Goal: Task Accomplishment & Management: Use online tool/utility

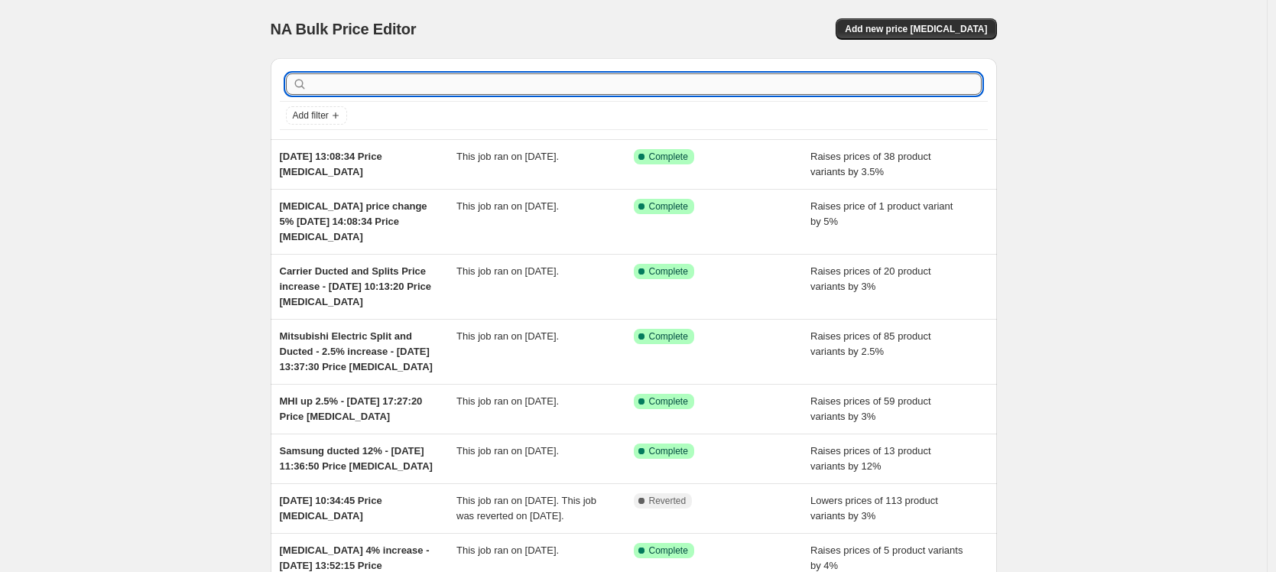
click at [369, 83] on input "text" at bounding box center [645, 83] width 671 height 21
type input "bul"
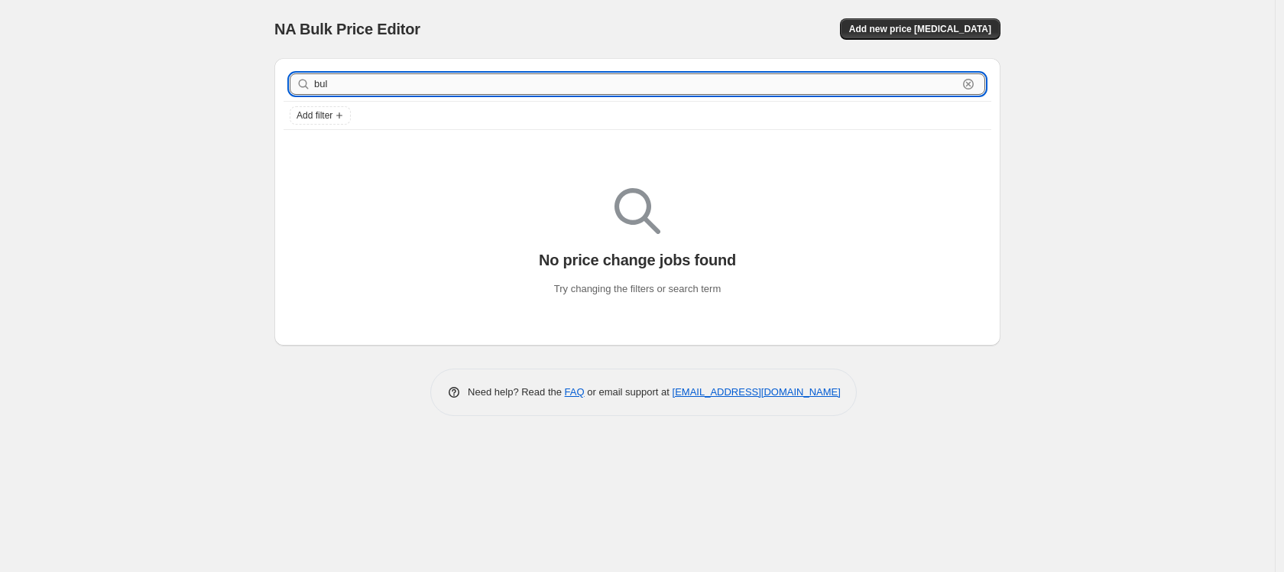
click at [349, 83] on input "bul" at bounding box center [636, 83] width 644 height 21
type input "bulkhead"
click at [314, 83] on input "bulkhead" at bounding box center [636, 83] width 644 height 21
type input "Mitsubishi EAlectric bulkhead"
drag, startPoint x: 371, startPoint y: 82, endPoint x: 407, endPoint y: 89, distance: 37.5
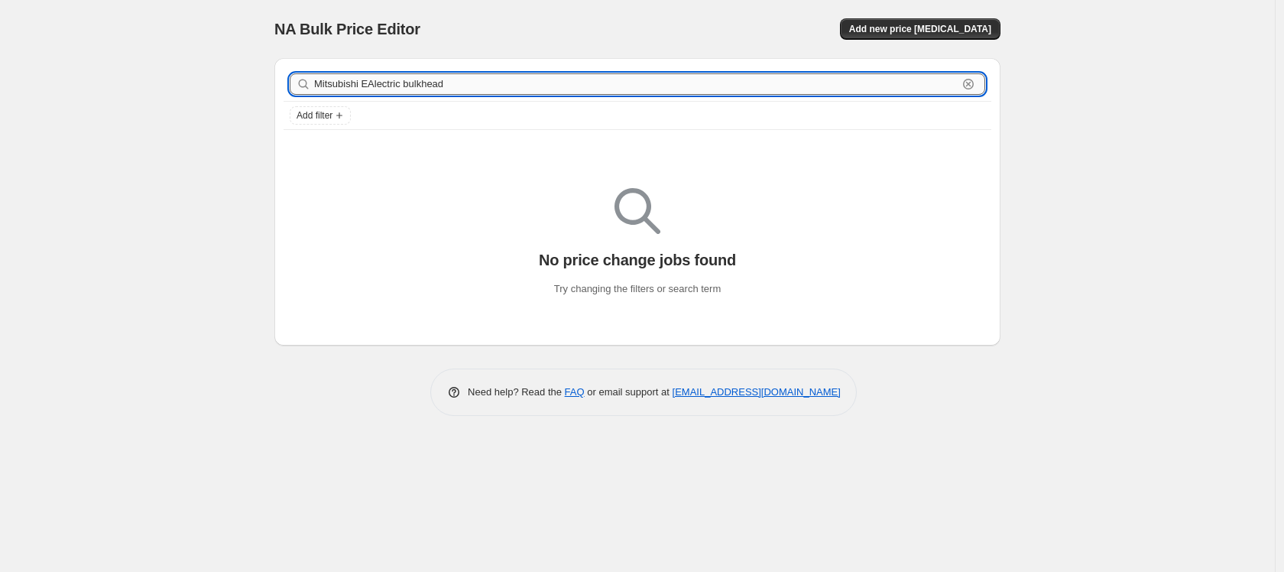
click at [407, 89] on input "Mitsubishi EAlectric bulkhead" at bounding box center [636, 83] width 644 height 21
type input "Mitsubishi Electric bulkhead"
click at [494, 88] on input "Mitsubishi Electric bulkhead" at bounding box center [636, 83] width 644 height 21
type input "Mitsubishi Electric bulkhead indivi"
click at [501, 84] on input "Mitsubishi Electric bulkhead indivi" at bounding box center [636, 83] width 644 height 21
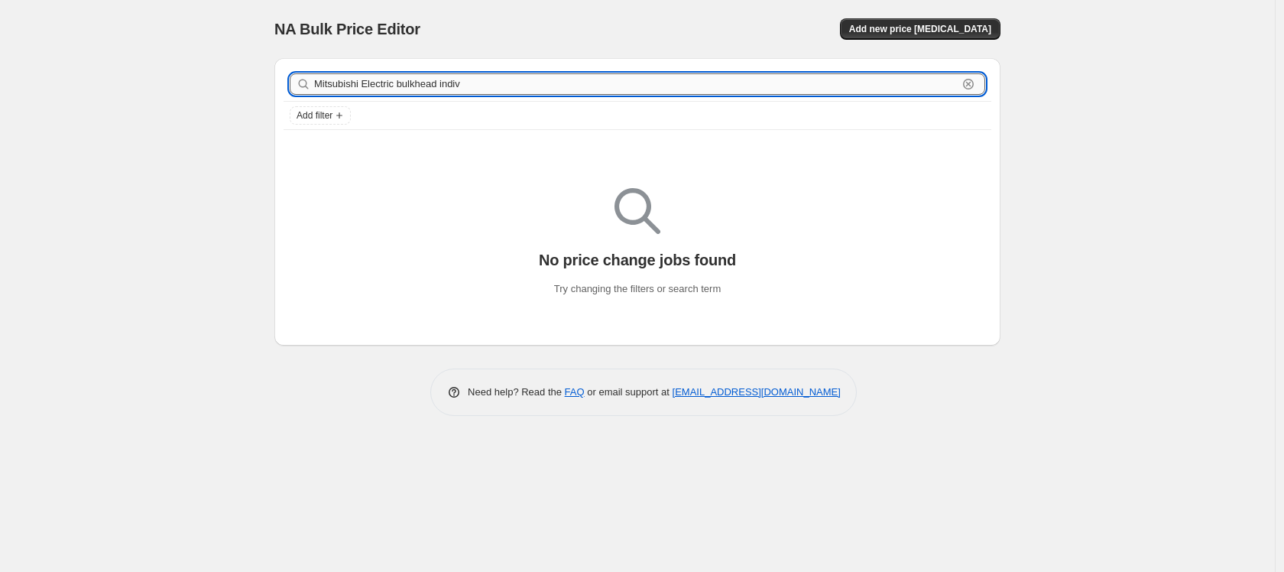
type input "Mitsubishi Electric bulkhead indi"
drag, startPoint x: 489, startPoint y: 90, endPoint x: 312, endPoint y: 88, distance: 177.4
click at [312, 88] on div "Mitsubishi Electric bulkhead indi Clear" at bounding box center [638, 83] width 696 height 21
click at [962, 28] on span "Add new price [MEDICAL_DATA]" at bounding box center [920, 29] width 142 height 12
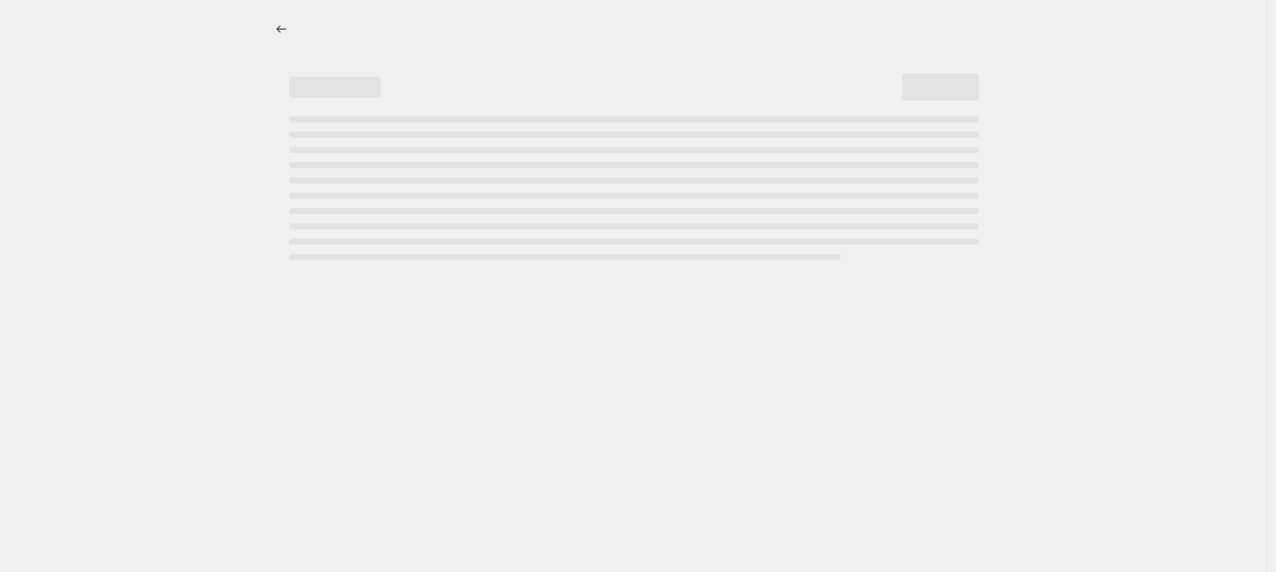
select select "percentage"
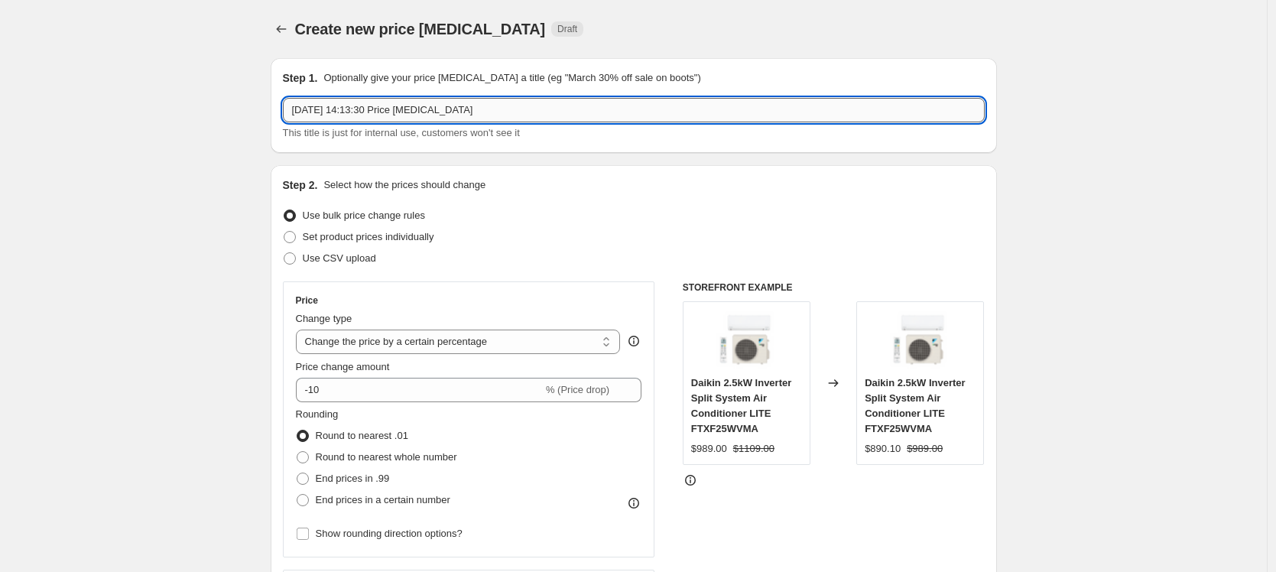
click at [297, 100] on input "[DATE] 14:13:30 Price [MEDICAL_DATA]" at bounding box center [634, 110] width 702 height 24
paste input "Mitsubishi Electric bulkhead indi"
type input "Mitsubishi Electric bulkhead individual 3.5% [DATE] 14:13:30 Price [MEDICAL_DAT…"
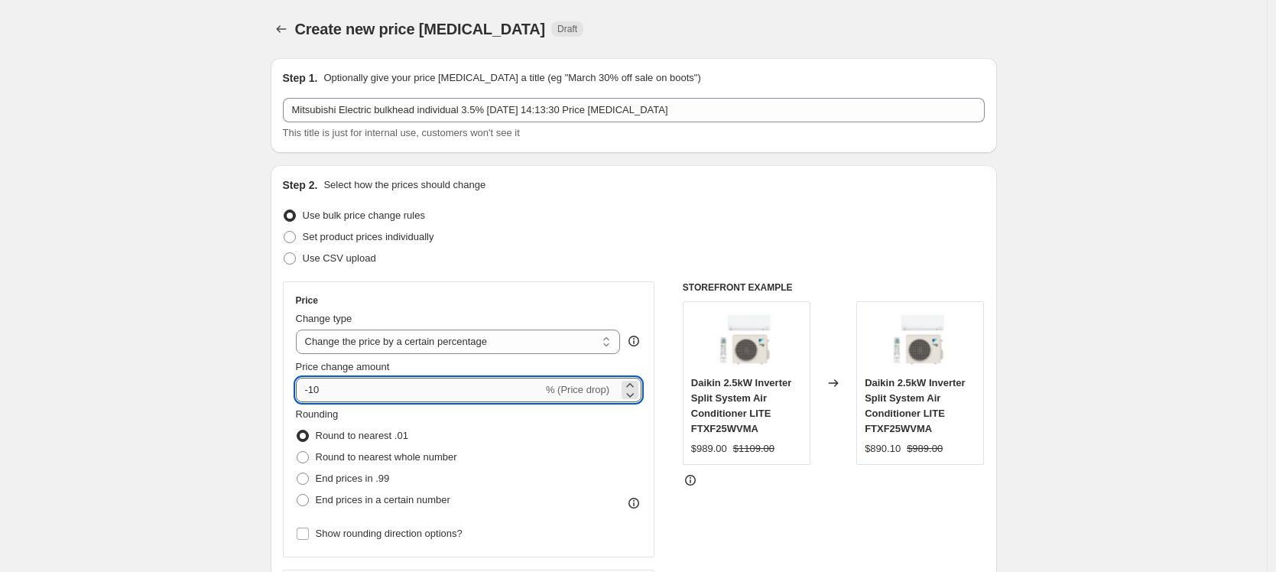
click at [423, 391] on input "-10" at bounding box center [419, 390] width 247 height 24
drag, startPoint x: 423, startPoint y: 391, endPoint x: 291, endPoint y: 391, distance: 131.5
click at [291, 391] on div "Price Change type Change the price to a certain amount Change the price by a ce…" at bounding box center [469, 419] width 372 height 276
type input "3.5"
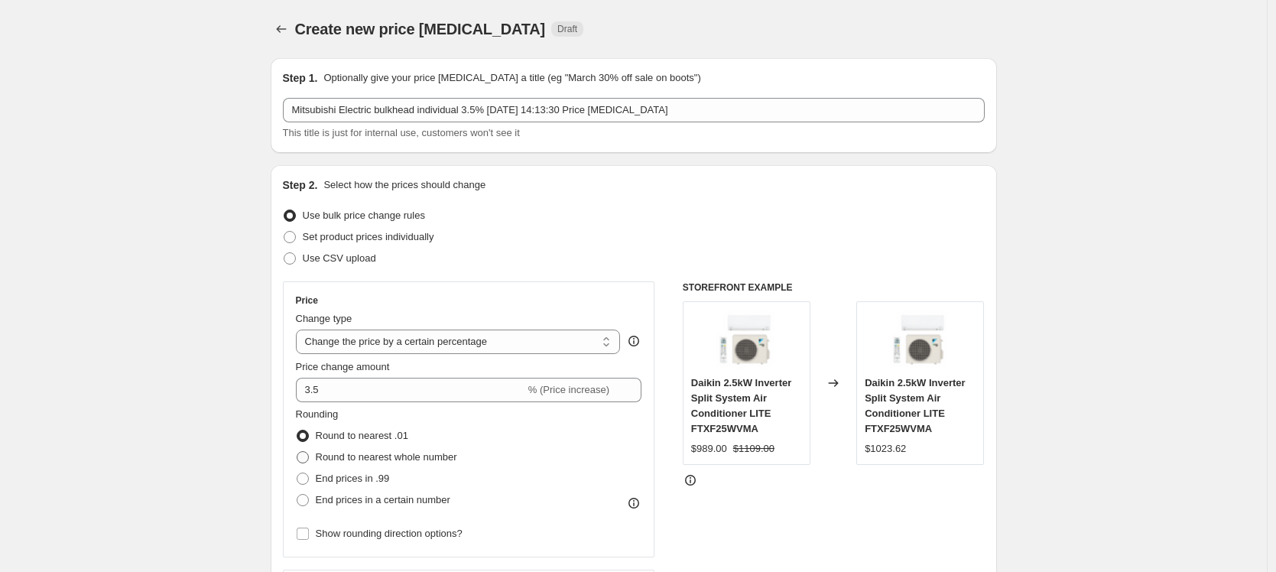
click at [309, 455] on span at bounding box center [303, 457] width 12 height 12
click at [297, 452] on input "Round to nearest whole number" at bounding box center [297, 451] width 1 height 1
radio input "true"
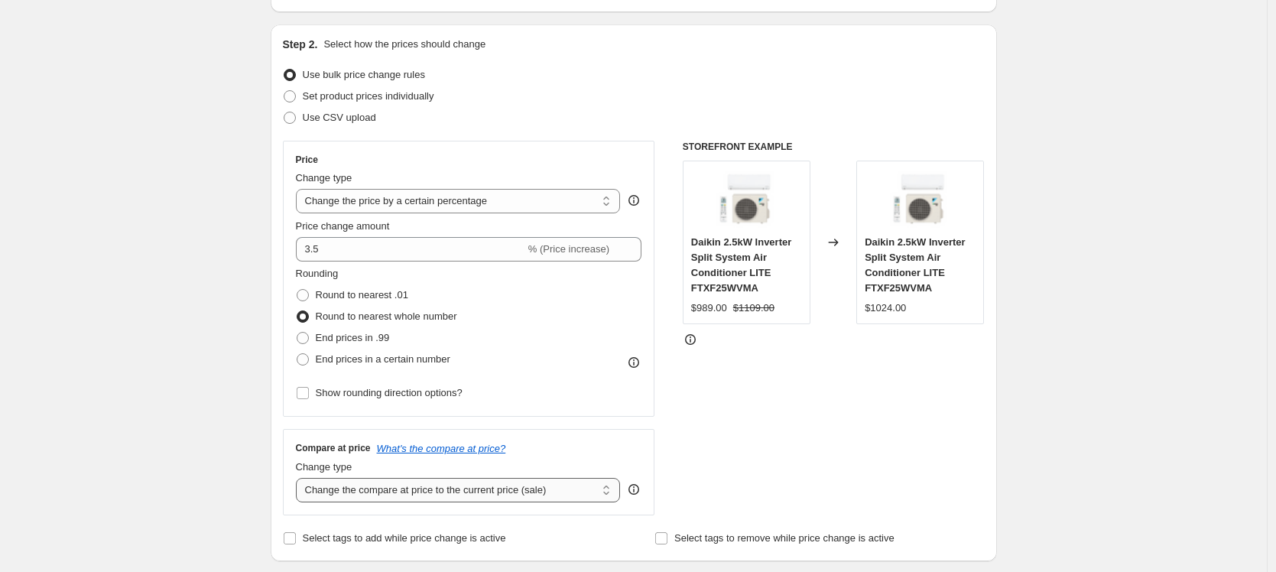
click at [385, 487] on select "Change the compare at price to the current price (sale) Change the compare at p…" at bounding box center [458, 490] width 325 height 24
select select "pp"
click at [300, 478] on select "Change the compare at price to the current price (sale) Change the compare at p…" at bounding box center [458, 490] width 325 height 24
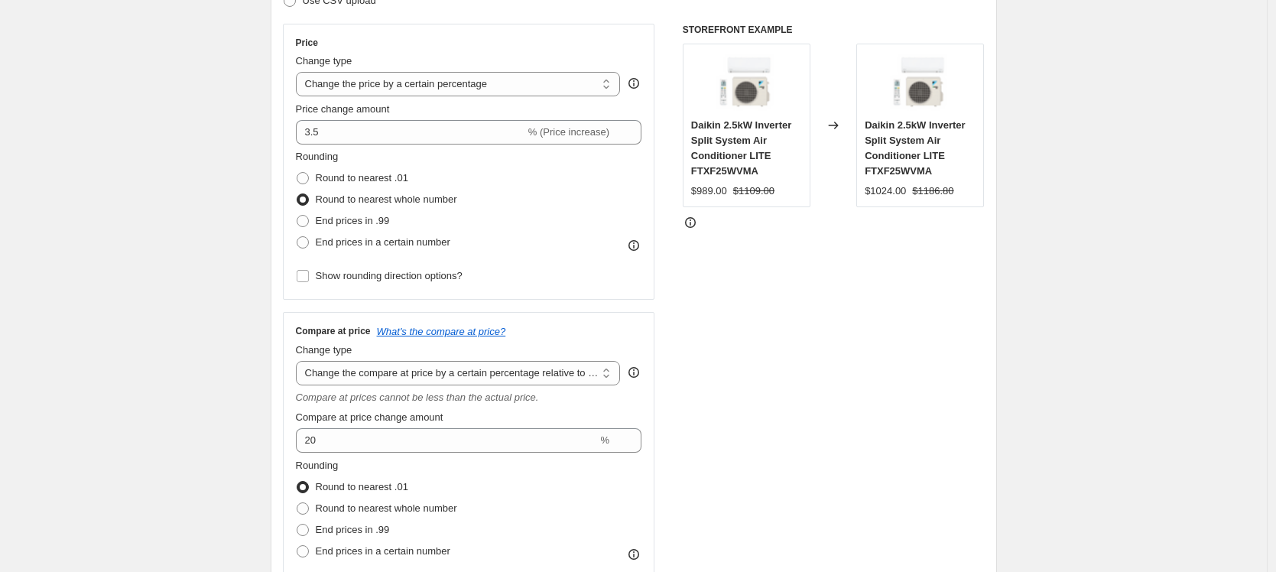
scroll to position [261, 0]
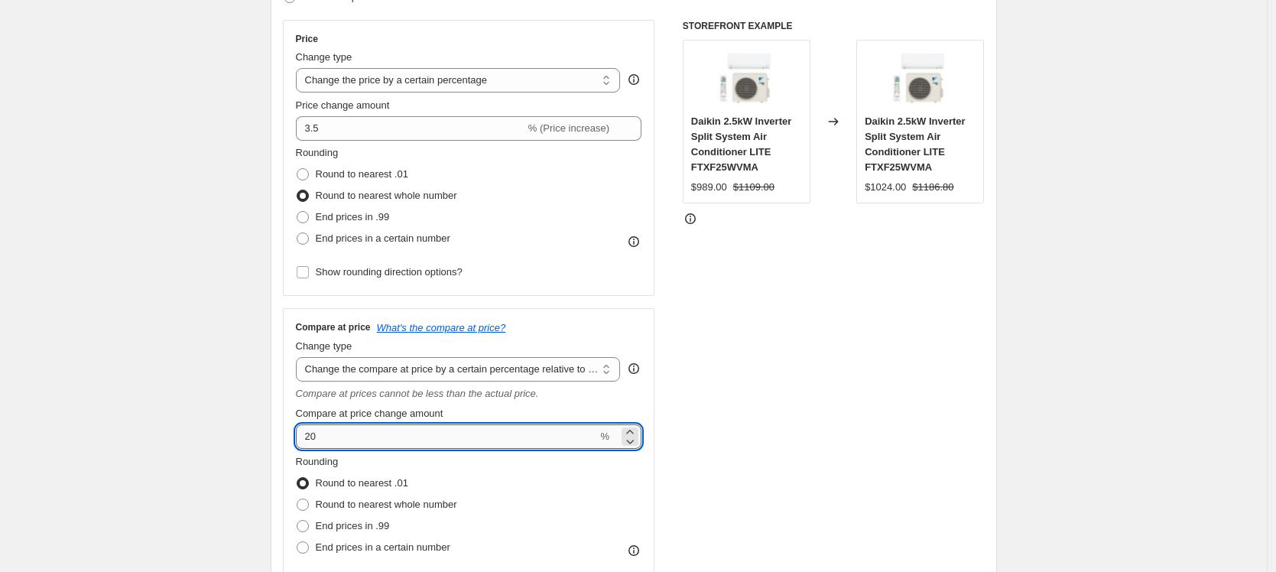
drag, startPoint x: 351, startPoint y: 437, endPoint x: 304, endPoint y: 435, distance: 46.7
click at [282, 441] on div "Step 2. Select how the prices should change Use bulk price change rules Set pro…" at bounding box center [634, 277] width 726 height 747
type input "3.5"
click at [307, 505] on span at bounding box center [303, 504] width 12 height 12
click at [297, 499] on input "Round to nearest whole number" at bounding box center [297, 498] width 1 height 1
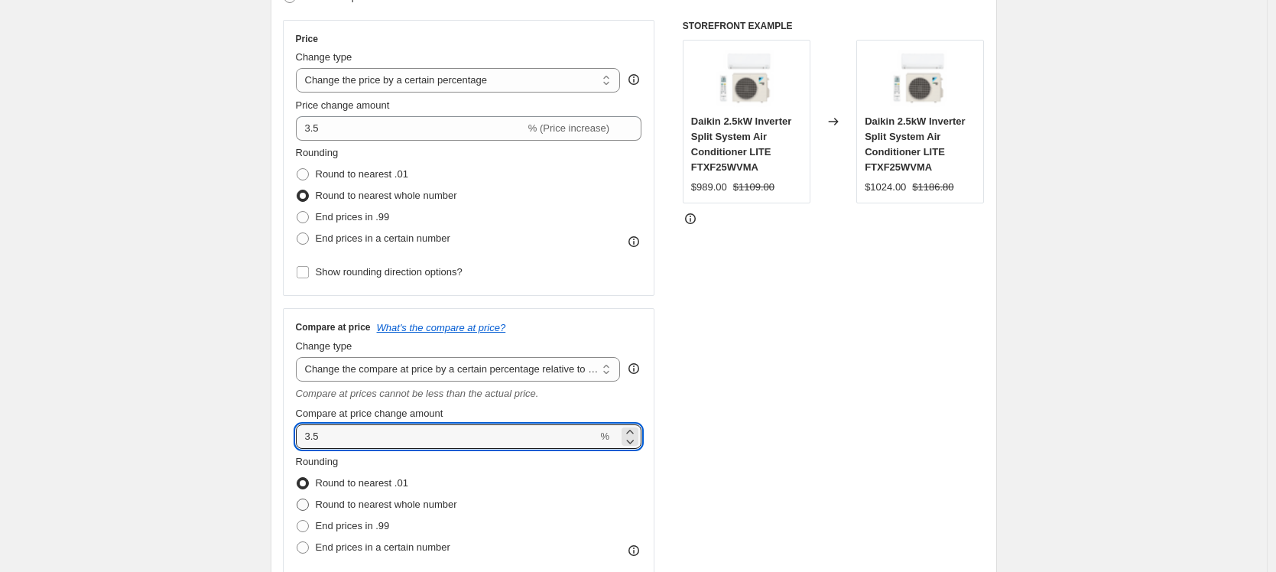
radio input "true"
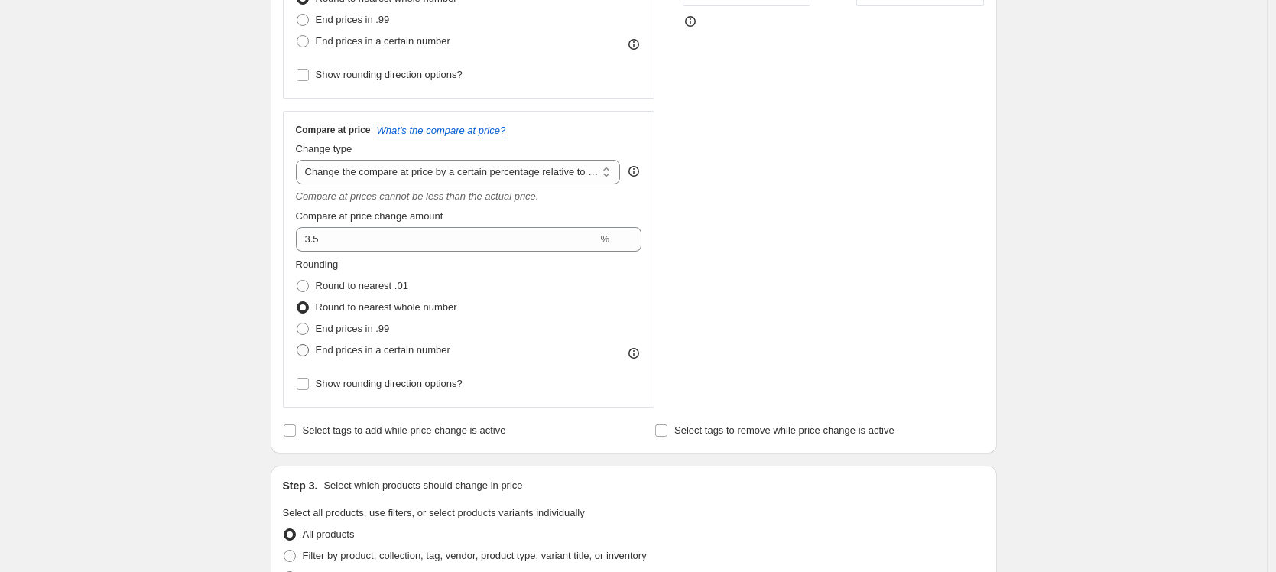
scroll to position [593, 0]
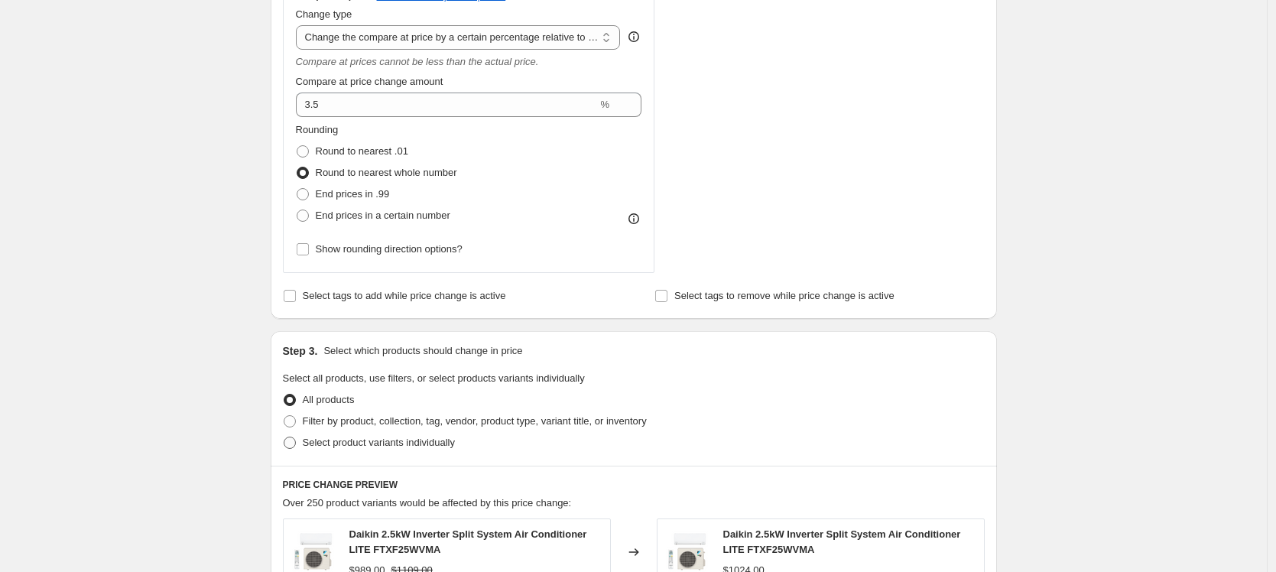
click at [296, 441] on span at bounding box center [290, 443] width 12 height 12
click at [284, 437] on input "Select product variants individually" at bounding box center [284, 437] width 1 height 1
radio input "true"
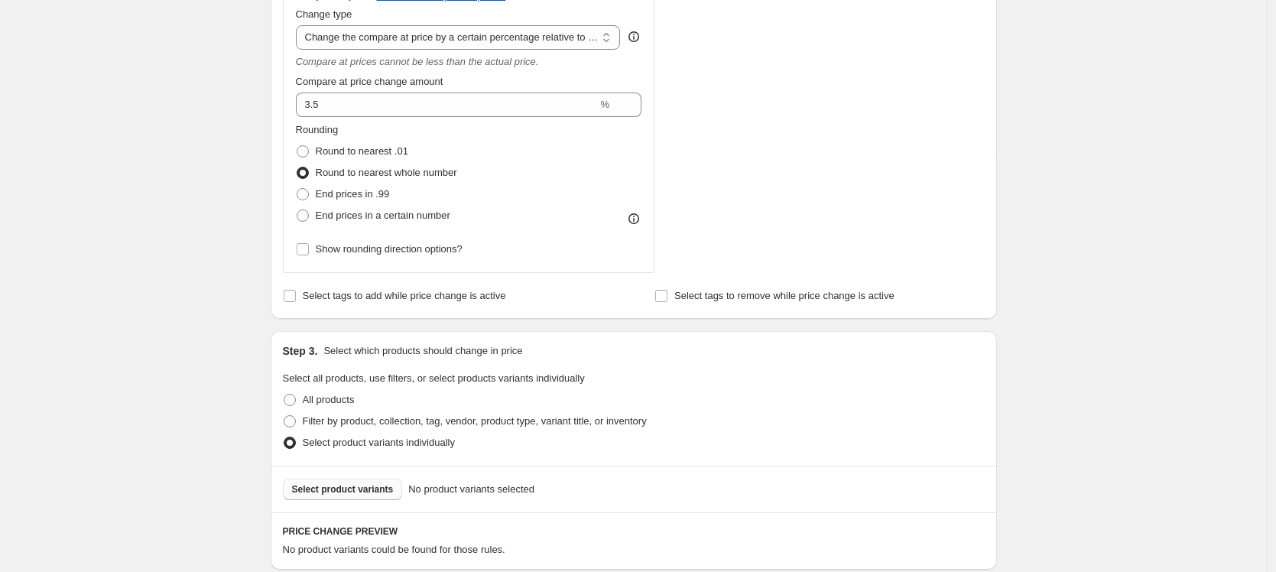
click at [350, 488] on span "Select product variants" at bounding box center [343, 489] width 102 height 12
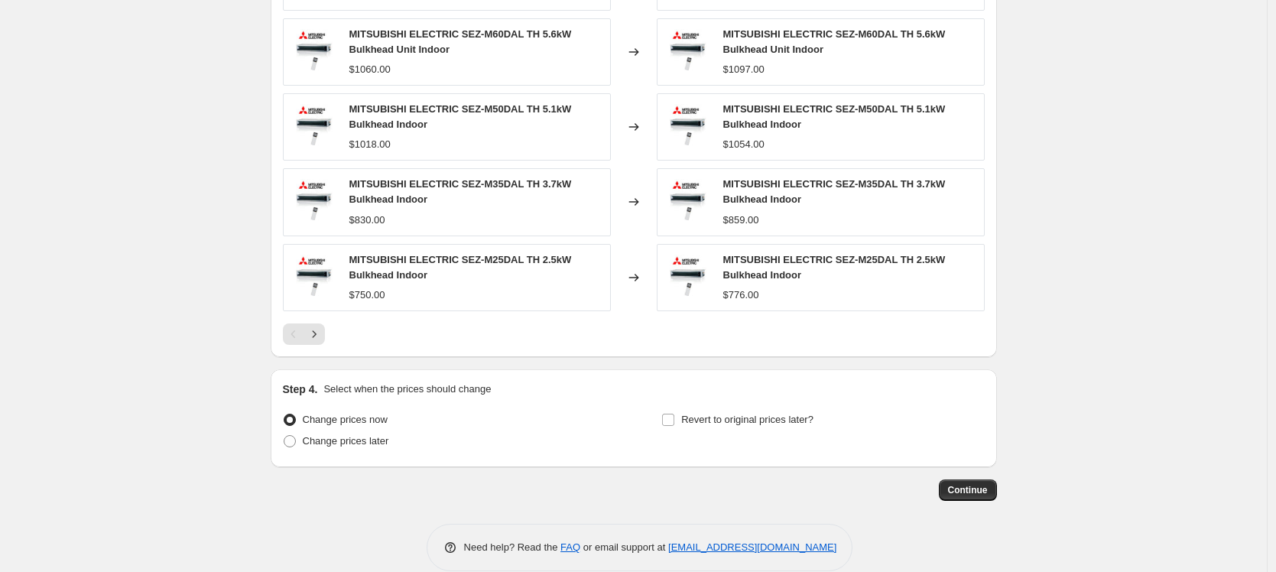
scroll to position [1238, 0]
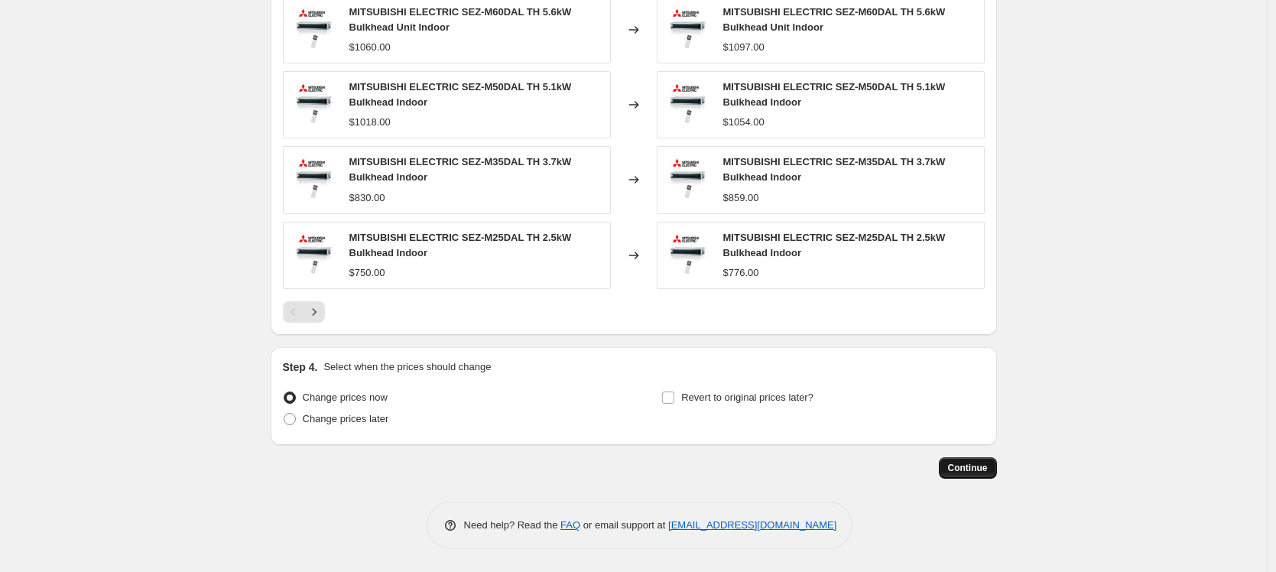
click at [982, 472] on span "Continue" at bounding box center [968, 468] width 40 height 12
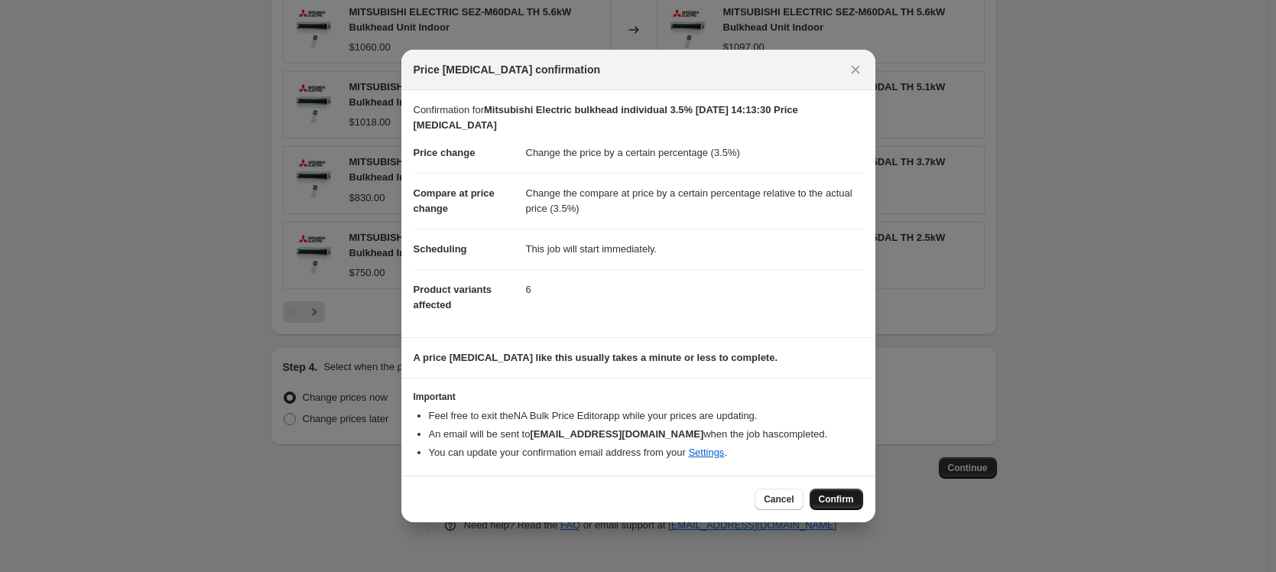
click at [847, 494] on span "Confirm" at bounding box center [836, 499] width 35 height 12
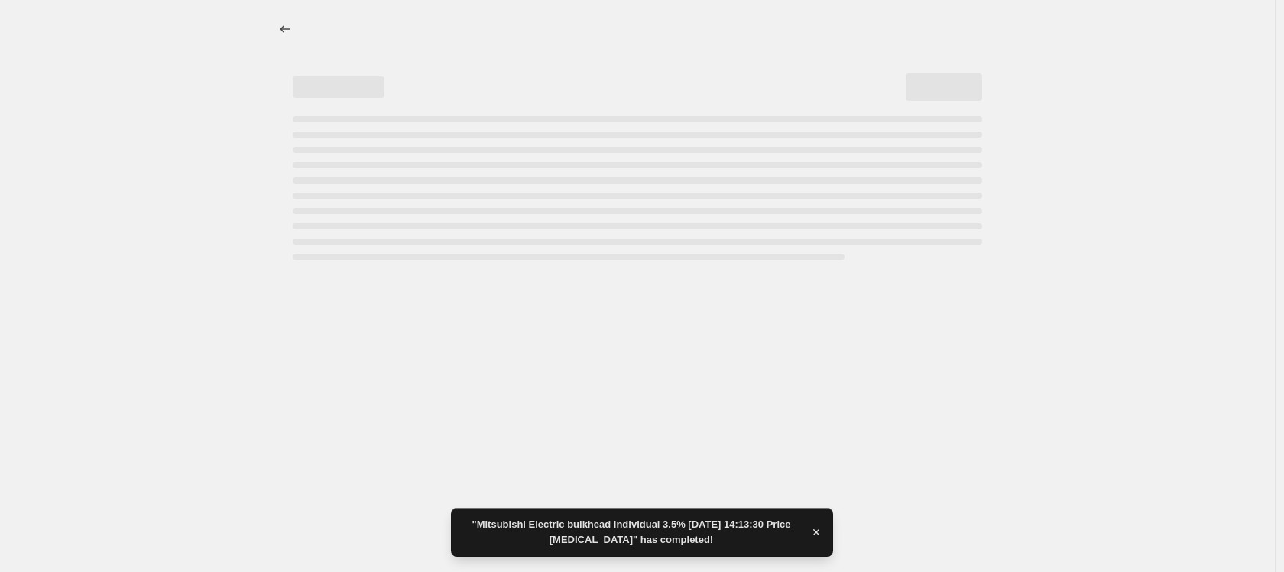
select select "percentage"
select select "pp"
